Goal: Check status: Check status

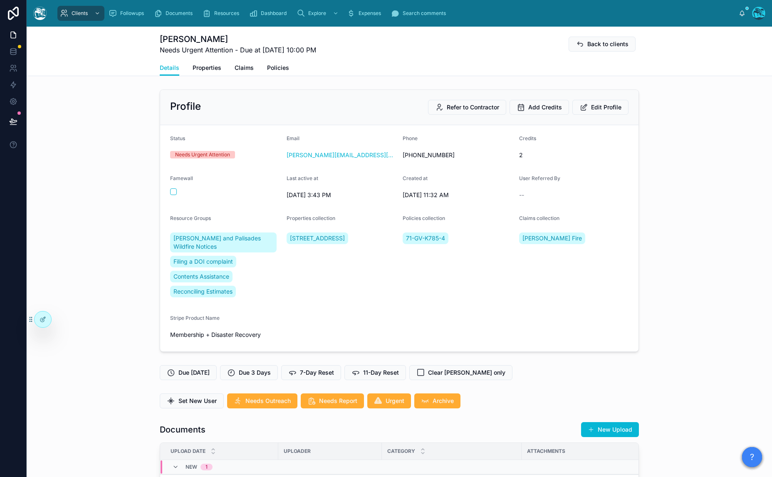
scroll to position [3838, 0]
